Goal: Use online tool/utility: Utilize a website feature to perform a specific function

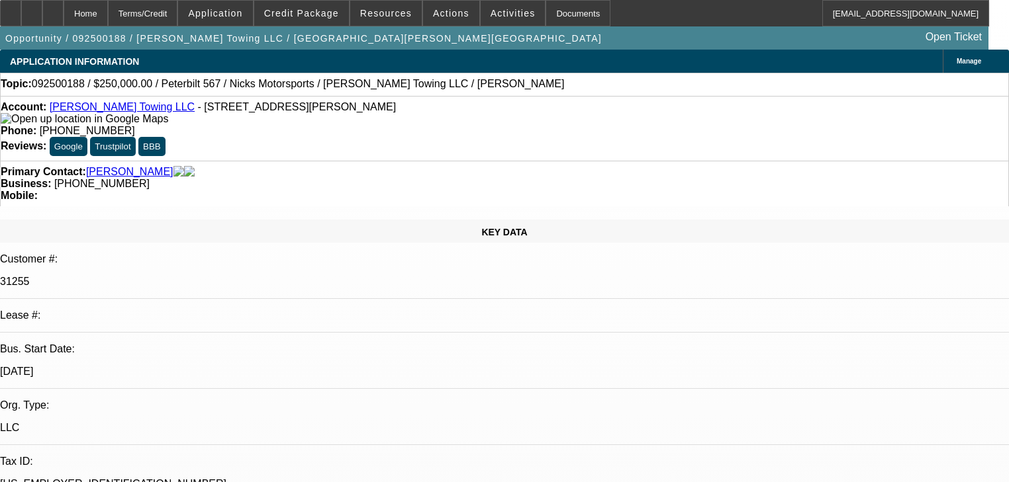
select select "0"
select select "2"
select select "0"
select select "6"
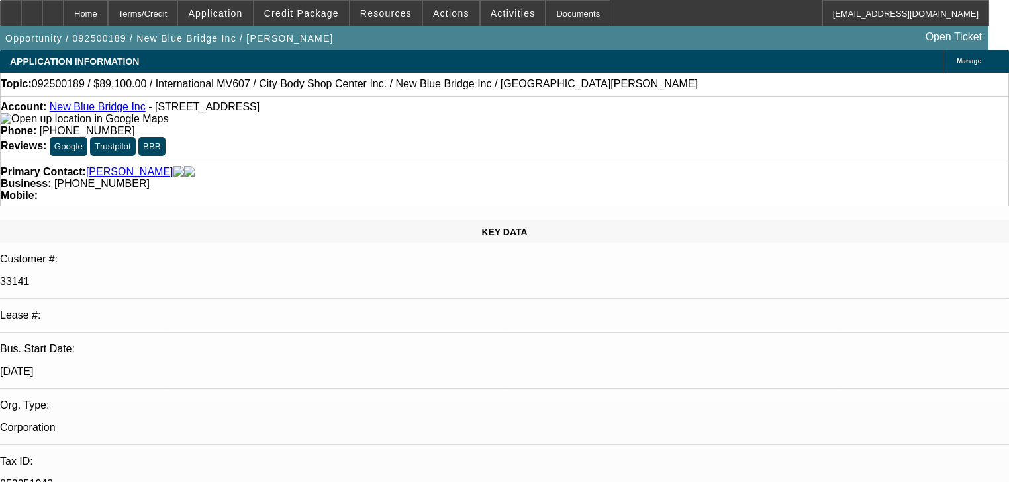
select select "0.1"
select select "0"
select select "2"
select select "0.1"
select select "4"
